Goal: Information Seeking & Learning: Learn about a topic

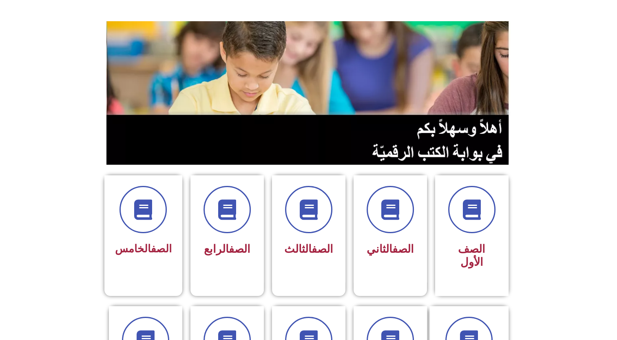
scroll to position [297, 0]
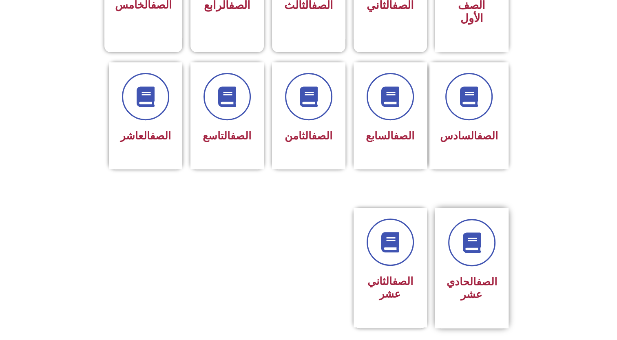
click at [481, 276] on link "الصف" at bounding box center [486, 282] width 21 height 12
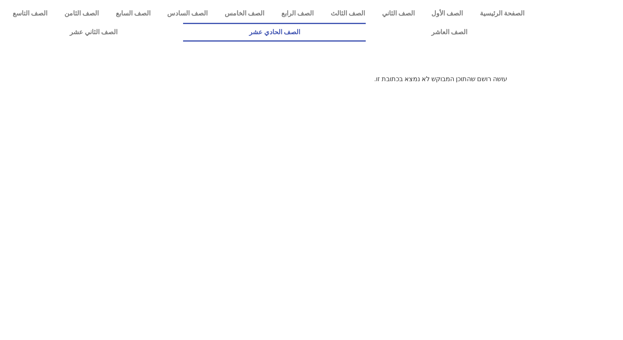
click at [365, 29] on link "الصف الحادي عشر" at bounding box center [274, 32] width 182 height 19
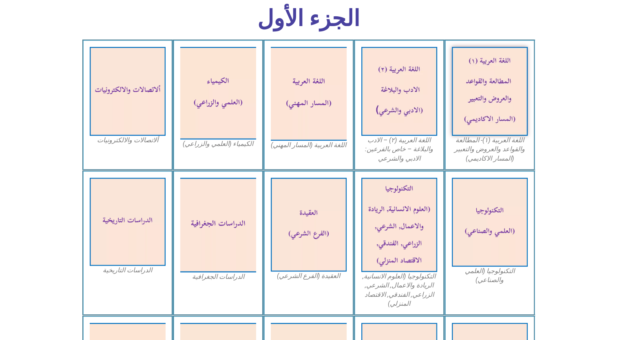
scroll to position [297, 0]
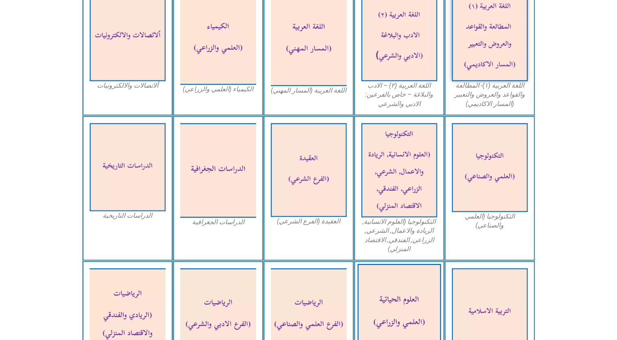
click at [400, 333] on img at bounding box center [399, 312] width 84 height 97
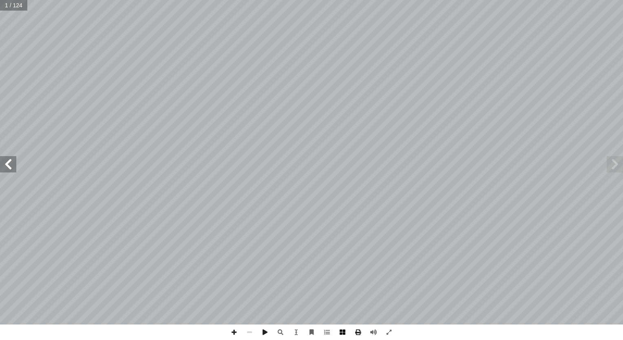
click at [343, 334] on span at bounding box center [343, 333] width 16 height 16
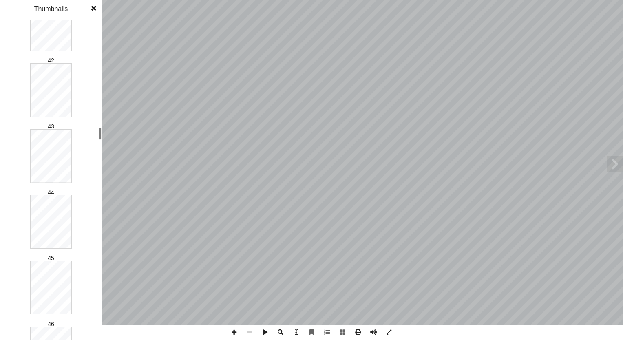
click at [115, 119] on div "العـــلوم الحياتيـــة ا) ً د. سحر عودة (منسق بو الطيب أ ا . مصطفى أ ا . ليلى بش…" at bounding box center [311, 170] width 623 height 340
click at [101, 153] on div at bounding box center [100, 180] width 3 height 318
click at [101, 155] on div at bounding box center [100, 180] width 3 height 318
click at [107, 185] on div "العـــلوم الحياتيـــة ا) ً د. سحر عودة (منسق بو الطيب أ ا . مصطفى أ ا . ليلى بش…" at bounding box center [311, 170] width 623 height 340
click at [101, 186] on div at bounding box center [100, 187] width 3 height 12
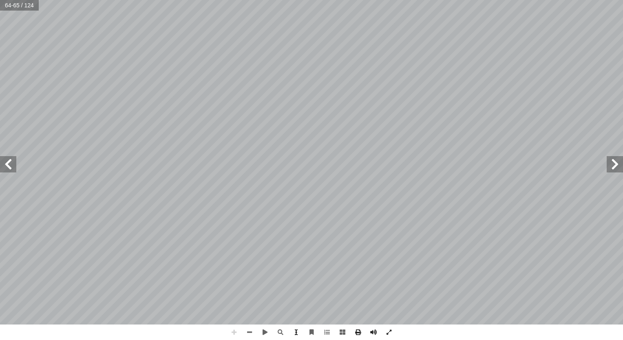
click at [295, 332] on span at bounding box center [296, 333] width 16 height 16
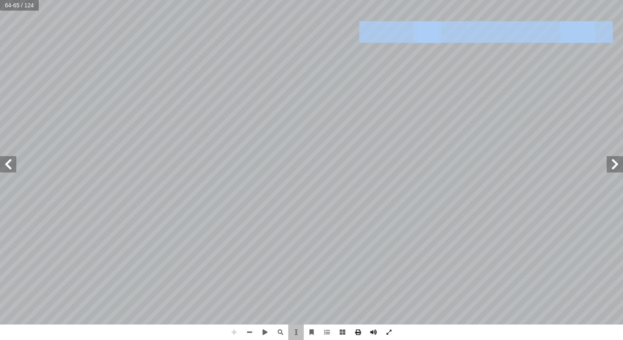
drag, startPoint x: 578, startPoint y: 37, endPoint x: 522, endPoint y: 45, distance: 56.8
click at [522, 45] on div "61 -1 ما نوع الشحنة داخل العصبون وخارجه؟ -2 يونات أ ا من ّ قارن بين كمية كل الص…" at bounding box center [321, 153] width 646 height 835
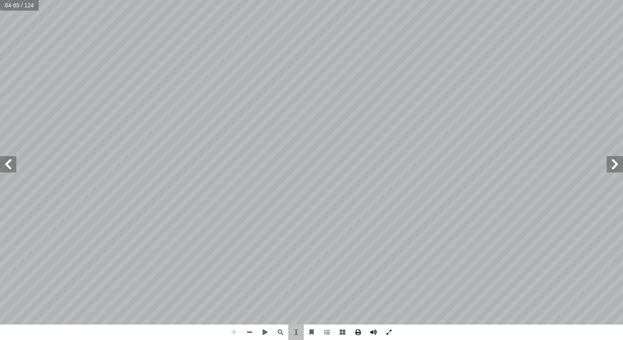
drag, startPoint x: 522, startPoint y: 45, endPoint x: 348, endPoint y: 131, distance: 194.5
click at [348, 131] on span "ضخة صوديوم بوتاسيوم الموجودة في غشاء العصبون؛ حيث تضخ" at bounding box center [431, 137] width 403 height 20
click at [374, 335] on span at bounding box center [374, 333] width 16 height 16
click at [329, 334] on span at bounding box center [327, 333] width 16 height 16
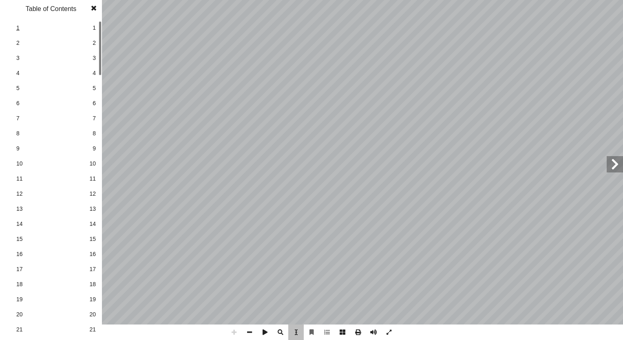
click at [17, 27] on span "1" at bounding box center [50, 28] width 69 height 9
click at [299, 179] on div "العـــلوم الحياتيـــة ا) ً د. سحر عودة (منسق بو الطيب أ ا . مصطفى أ ا . ليلى بش…" at bounding box center [312, 162] width 646 height 835
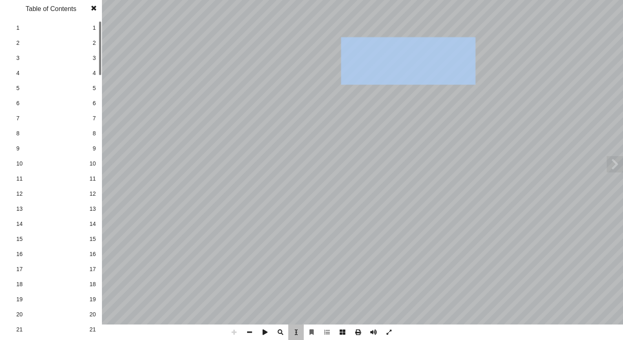
click at [299, 179] on div "العـــلوم الحياتيـــة ا) ً د. سحر عودة (منسق بو الطيب أ ا . مصطفى أ ا . ليلى بش…" at bounding box center [312, 162] width 646 height 835
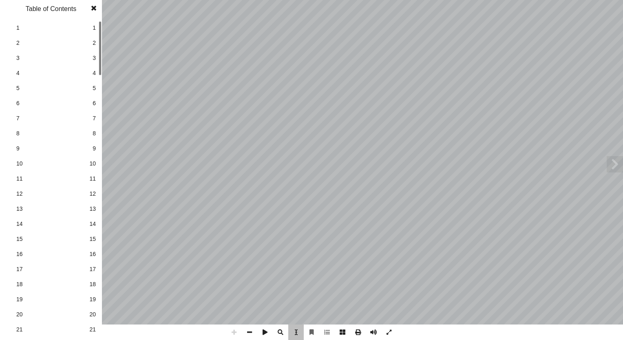
drag, startPoint x: 299, startPoint y: 179, endPoint x: 273, endPoint y: 187, distance: 26.7
click at [273, 187] on div "العـــلوم الحياتيـــة ا) ً د. سحر عودة (منسق بو الطيب أ ا . مصطفى أ ا . ليلى بش…" at bounding box center [312, 162] width 646 height 835
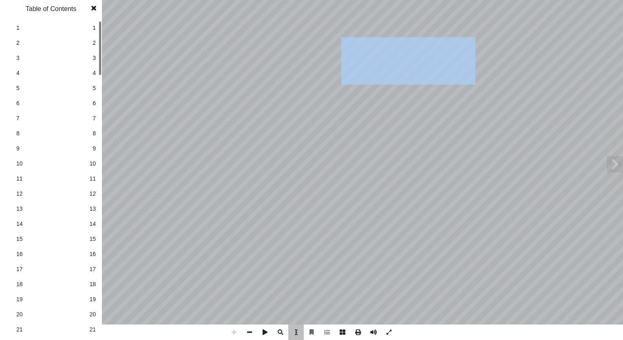
click at [273, 187] on div "العـــلوم الحياتيـــة ا) ً د. سحر عودة (منسق بو الطيب أ ا . مصطفى أ ا . ليلى بش…" at bounding box center [312, 162] width 646 height 835
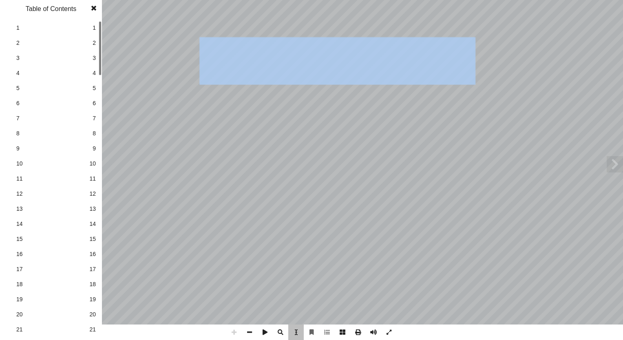
click at [273, 187] on div "العـــلوم الحياتيـــة ا) ً د. سحر عودة (منسق بو الطيب أ ا . مصطفى أ ا . ليلى بش…" at bounding box center [312, 162] width 646 height 835
click at [264, 332] on span at bounding box center [265, 333] width 16 height 16
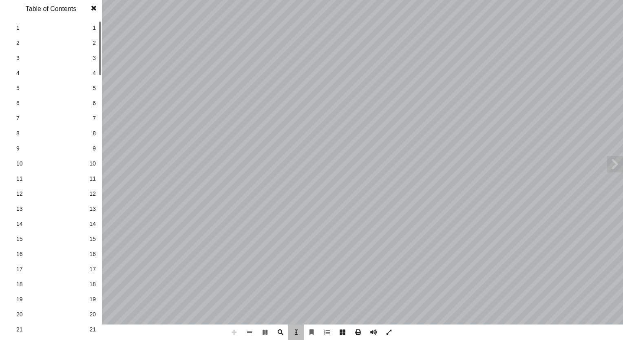
click at [276, 228] on div "العـــلوم الحياتيـــة ا) ً د. سحر عودة (منسق بو الطيب أ ا . مصطفى أ ا . ليلى بش…" at bounding box center [312, 162] width 646 height 835
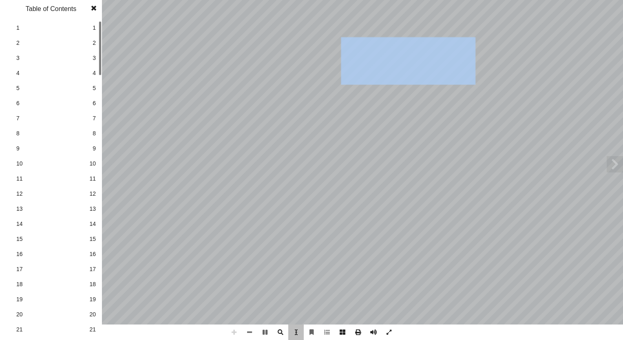
click at [276, 228] on div "العـــلوم الحياتيـــة ا) ً د. سحر عودة (منسق بو الطيب أ ا . مصطفى أ ا . ليلى بش…" at bounding box center [312, 162] width 646 height 835
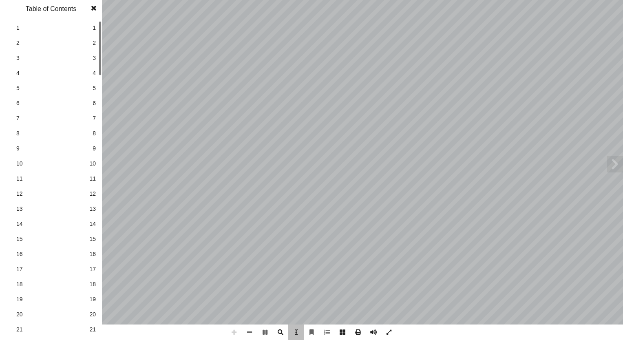
drag, startPoint x: 276, startPoint y: 228, endPoint x: 295, endPoint y: 226, distance: 19.2
click at [295, 226] on div "العـــلوم الحياتيـــة ا) ً د. سحر عودة (منسق بو الطيب أ ا . مصطفى أ ا . ليلى بش…" at bounding box center [312, 162] width 646 height 835
click at [295, 331] on span at bounding box center [296, 333] width 16 height 16
click at [266, 335] on span at bounding box center [265, 333] width 16 height 16
click at [120, 172] on div "قررت وزارة التربية والتعليم في دولة فلسطين م 2018 /2017 ا من العام الدراسي ً تد…" at bounding box center [311, 170] width 623 height 340
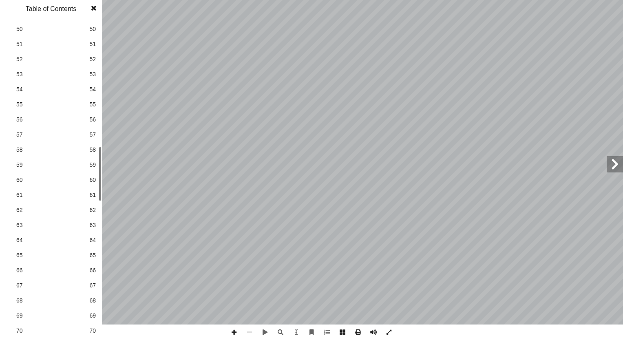
click at [86, 254] on link "65 65" at bounding box center [50, 255] width 92 height 15
click at [93, 7] on span at bounding box center [93, 8] width 15 height 16
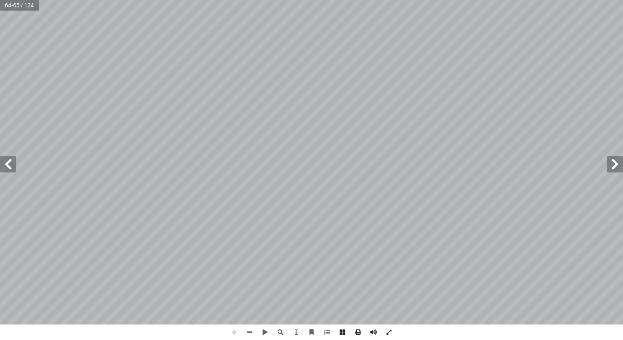
click at [513, 74] on html "الصفحة الرئيسية الصف الأول الصف الثاني الصف الثالث الصف الرابع الصف الخامس الصف…" at bounding box center [311, 37] width 623 height 74
click at [7, 161] on span at bounding box center [8, 164] width 16 height 16
click at [12, 169] on span at bounding box center [8, 164] width 16 height 16
